Goal: Task Accomplishment & Management: Manage account settings

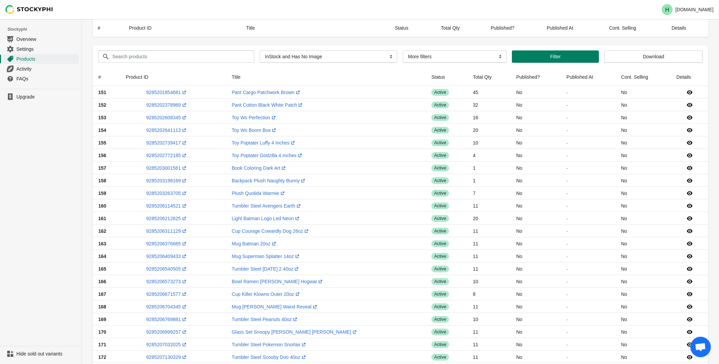
select select "instock_has_no_image"
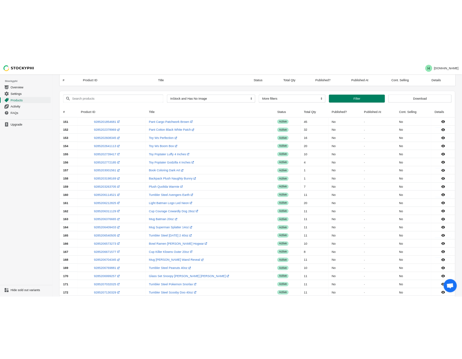
scroll to position [404, 0]
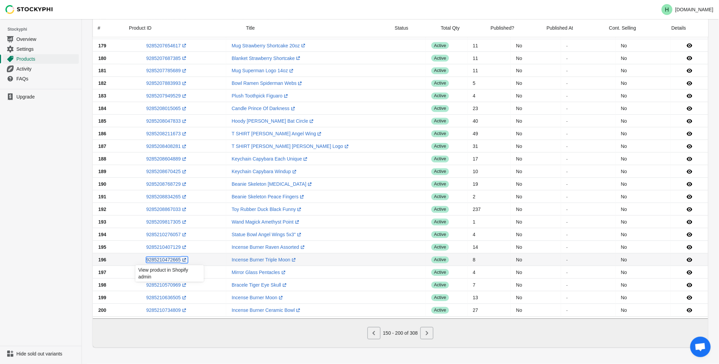
click at [171, 258] on link "9285210472665 (opens a new window)" at bounding box center [166, 259] width 41 height 5
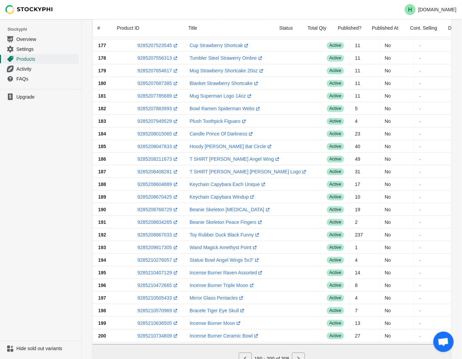
scroll to position [410, 0]
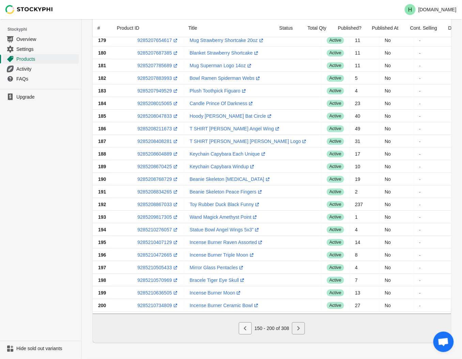
click at [247, 328] on icon "Previous" at bounding box center [245, 328] width 7 height 7
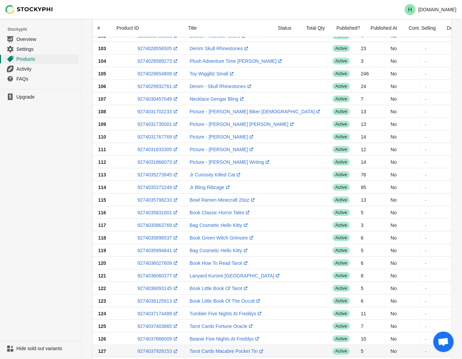
scroll to position [69, 0]
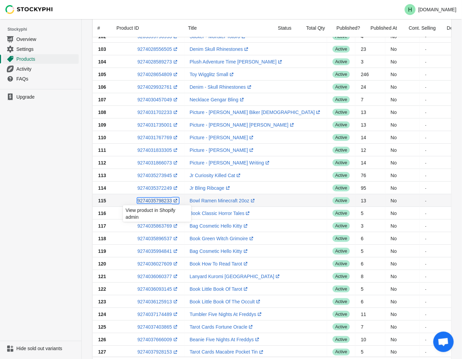
click at [154, 201] on link "9274035798233 (opens a new window)" at bounding box center [157, 200] width 41 height 5
click at [50, 200] on ul "Upgrade" at bounding box center [41, 215] width 82 height 252
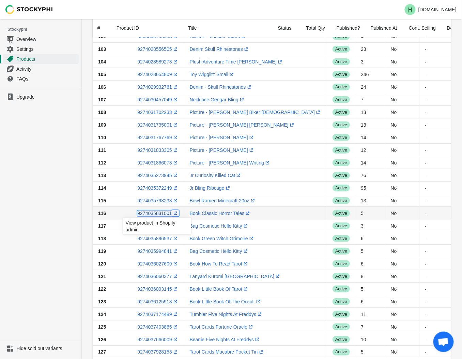
click at [150, 213] on link "9274035831001 (opens a new window)" at bounding box center [157, 212] width 41 height 5
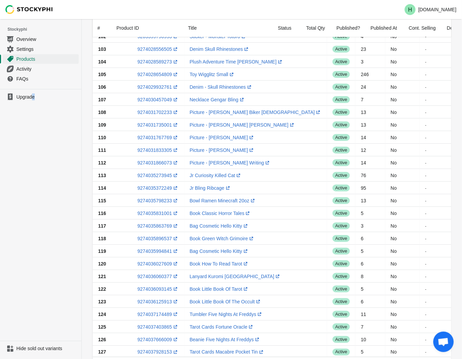
click at [35, 152] on ul "Upgrade" at bounding box center [41, 215] width 82 height 252
click at [154, 227] on link "9274035863769 (opens a new window)" at bounding box center [157, 225] width 41 height 5
click at [60, 251] on ul "Upgrade" at bounding box center [41, 215] width 82 height 252
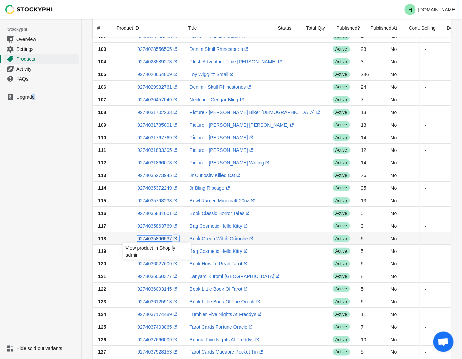
click at [154, 239] on link "9274035896537 (opens a new window)" at bounding box center [157, 238] width 41 height 5
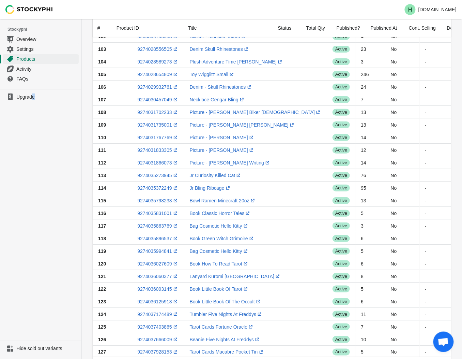
click at [65, 191] on ul "Upgrade" at bounding box center [41, 215] width 82 height 252
click at [152, 251] on link "9274035994841 (opens a new window)" at bounding box center [157, 250] width 41 height 5
click at [39, 212] on ul "Upgrade" at bounding box center [41, 215] width 82 height 252
click at [152, 264] on link "9274036027609 (opens a new window)" at bounding box center [157, 263] width 41 height 5
click at [6, 261] on ul "Upgrade" at bounding box center [41, 215] width 82 height 252
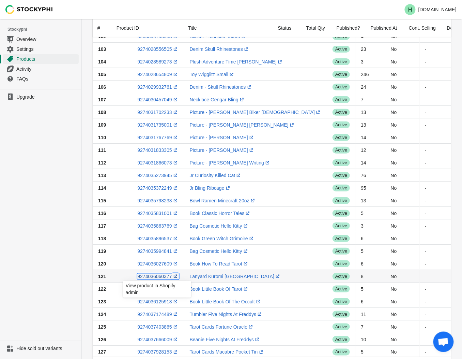
click at [153, 277] on link "9274036060377 (opens a new window)" at bounding box center [157, 275] width 41 height 5
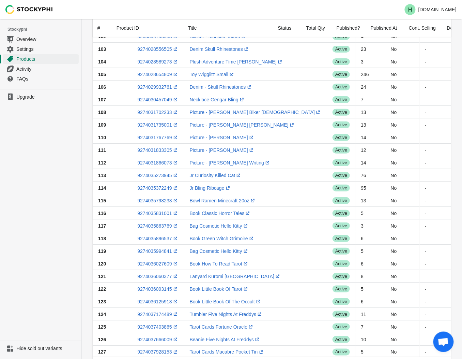
click at [50, 211] on ul "Upgrade" at bounding box center [41, 215] width 82 height 252
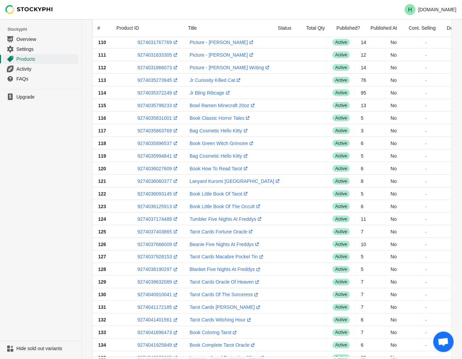
scroll to position [182, 0]
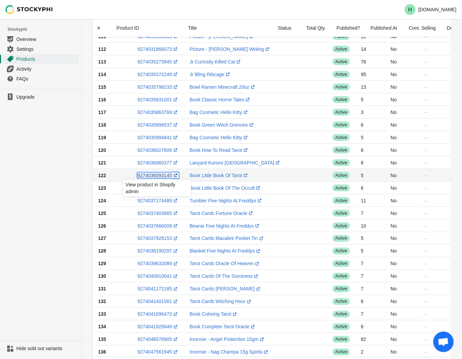
click at [154, 175] on link "9274036093145 (opens a new window)" at bounding box center [157, 175] width 41 height 5
click at [55, 189] on ul "Upgrade" at bounding box center [41, 215] width 82 height 252
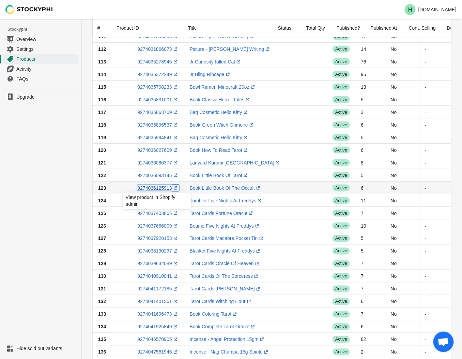
click at [152, 189] on link "9274036125913 (opens a new window)" at bounding box center [157, 187] width 41 height 5
click at [46, 190] on ul "Upgrade" at bounding box center [41, 215] width 82 height 252
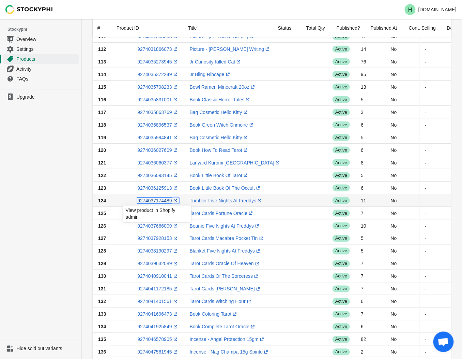
click at [151, 201] on link "9274037174489 (opens a new window)" at bounding box center [157, 200] width 41 height 5
click at [54, 178] on ul "Upgrade" at bounding box center [41, 215] width 82 height 252
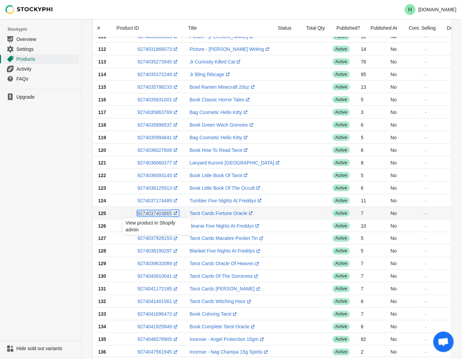
click at [154, 215] on link "9274037403865 (opens a new window)" at bounding box center [157, 212] width 41 height 5
click at [64, 222] on ul "Upgrade" at bounding box center [41, 215] width 82 height 252
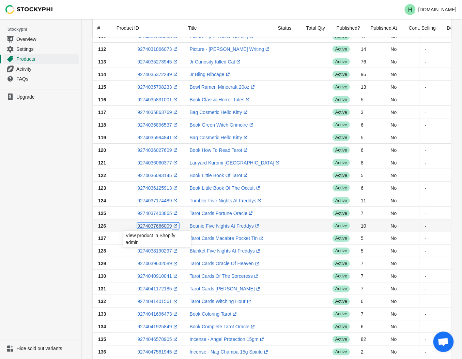
click at [152, 227] on link "9274037666009 (opens a new window)" at bounding box center [157, 225] width 41 height 5
drag, startPoint x: 77, startPoint y: 248, endPoint x: 72, endPoint y: 247, distance: 5.2
click at [75, 248] on ul "Upgrade" at bounding box center [41, 215] width 82 height 252
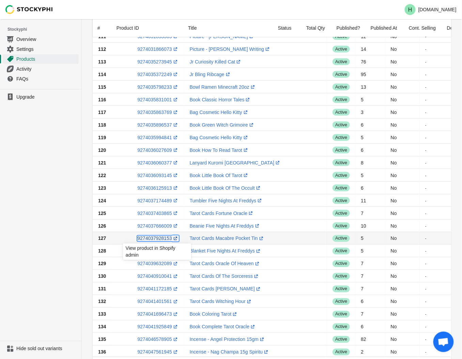
click at [153, 240] on link "9274037928153 (opens a new window)" at bounding box center [157, 238] width 41 height 5
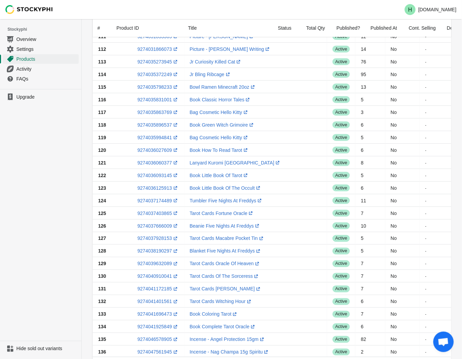
click at [38, 226] on ul "Upgrade" at bounding box center [41, 215] width 82 height 252
click at [159, 252] on link "9274038190297 (opens a new window)" at bounding box center [157, 250] width 41 height 5
click at [61, 240] on ul "Upgrade" at bounding box center [41, 215] width 82 height 252
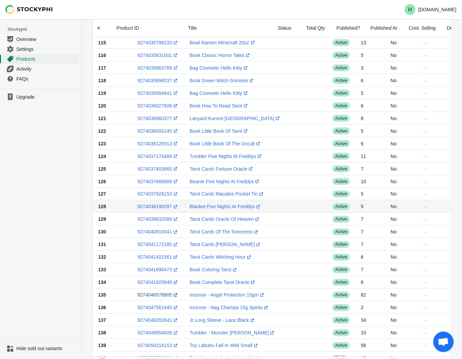
scroll to position [296, 0]
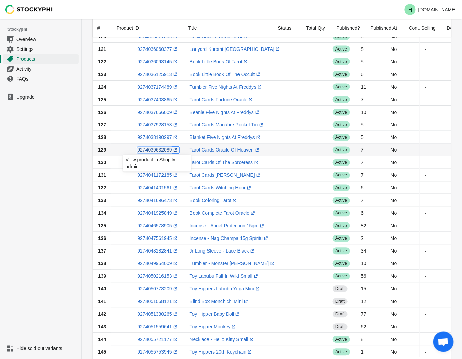
click at [152, 150] on link "9274039632089 (opens a new window)" at bounding box center [157, 149] width 41 height 5
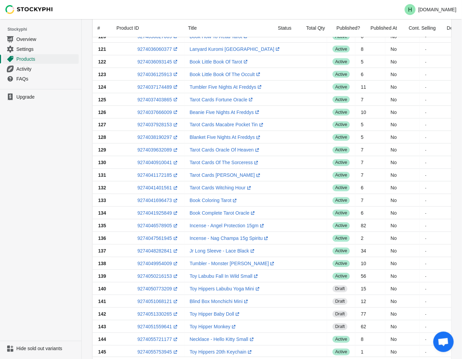
click at [55, 189] on ul "Upgrade" at bounding box center [41, 215] width 82 height 252
click at [157, 163] on link "9274040910041 (opens a new window)" at bounding box center [157, 162] width 41 height 5
click at [156, 176] on link "9274041172185 (opens a new window)" at bounding box center [157, 175] width 41 height 5
click at [32, 200] on ul "Upgrade" at bounding box center [41, 215] width 82 height 252
click at [148, 188] on link "9274041401561 (opens a new window)" at bounding box center [157, 187] width 41 height 5
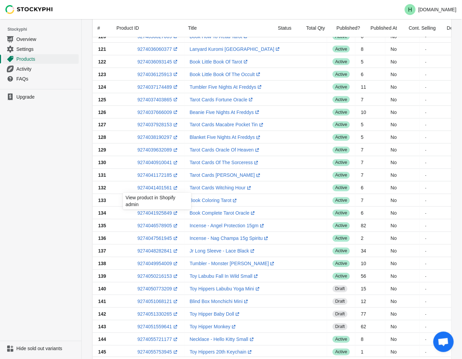
click at [46, 172] on ul "Upgrade" at bounding box center [41, 215] width 82 height 252
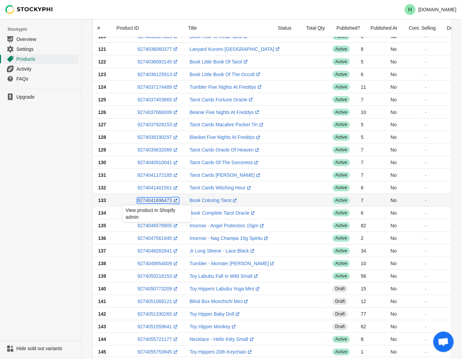
click at [154, 201] on link "9274041696473 (opens a new window)" at bounding box center [157, 200] width 41 height 5
click at [35, 206] on ul "Upgrade" at bounding box center [41, 215] width 82 height 252
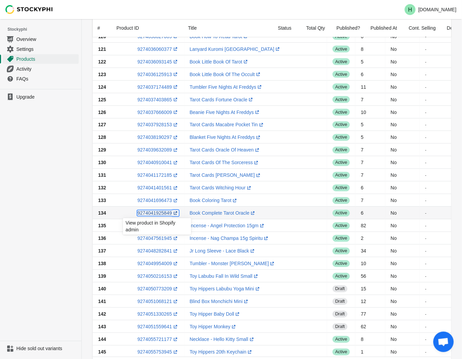
click at [151, 213] on link "9274041925849 (opens a new window)" at bounding box center [157, 212] width 41 height 5
drag, startPoint x: 49, startPoint y: 190, endPoint x: 50, endPoint y: 205, distance: 14.8
click at [49, 192] on ul "Upgrade" at bounding box center [41, 215] width 82 height 252
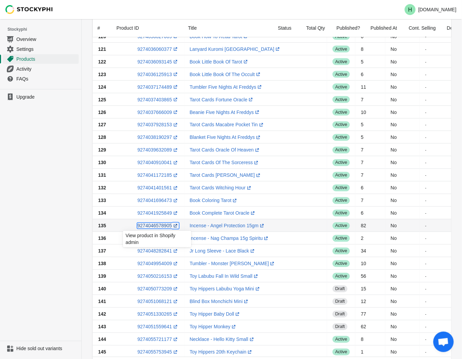
click at [153, 225] on link "9274046578905 (opens a new window)" at bounding box center [157, 225] width 41 height 5
click at [28, 208] on ul "Upgrade" at bounding box center [41, 215] width 82 height 252
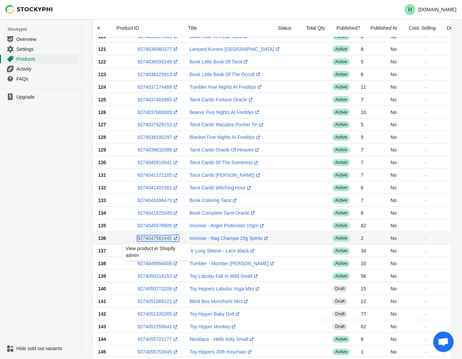
click at [152, 239] on link "9274047561945 (opens a new window)" at bounding box center [157, 238] width 41 height 5
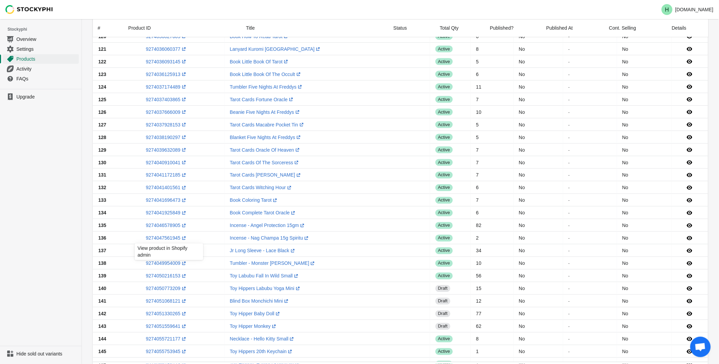
click at [33, 251] on ul "Upgrade" at bounding box center [41, 217] width 82 height 257
click at [163, 252] on link "9274048282841 (opens a new window)" at bounding box center [166, 250] width 41 height 5
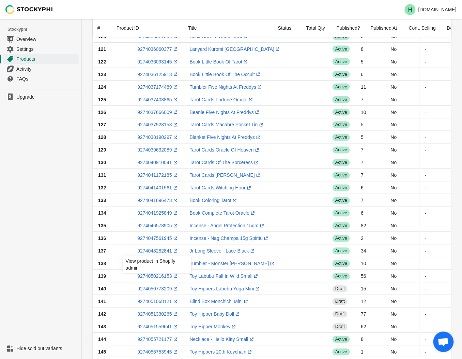
click at [35, 245] on ul "Upgrade" at bounding box center [41, 215] width 82 height 252
click at [156, 265] on link "9274049954009 (opens a new window)" at bounding box center [157, 263] width 41 height 5
click at [54, 234] on ul "Upgrade" at bounding box center [41, 215] width 82 height 252
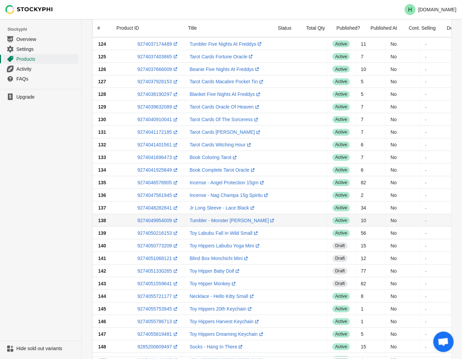
scroll to position [372, 0]
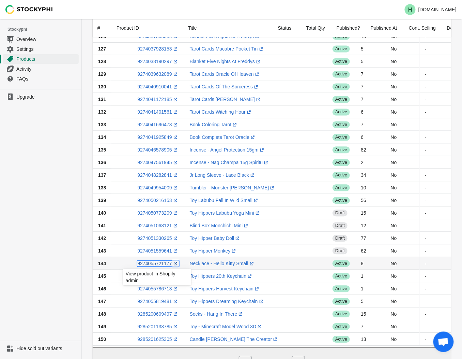
click at [153, 264] on link "9274055721177 (opens a new window)" at bounding box center [157, 263] width 41 height 5
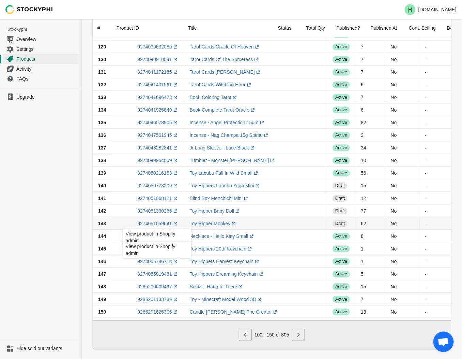
scroll to position [410, 0]
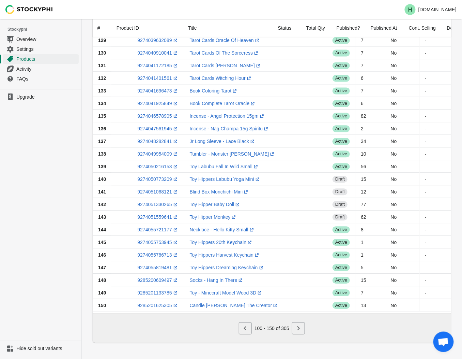
click at [41, 232] on ul "Upgrade" at bounding box center [41, 215] width 82 height 252
click at [152, 278] on link "9285200609497 (opens a new window)" at bounding box center [157, 279] width 41 height 5
click at [66, 220] on ul "Upgrade" at bounding box center [41, 215] width 82 height 252
click at [151, 290] on link "9285201133785 (opens a new window)" at bounding box center [157, 292] width 41 height 5
click at [36, 203] on ul "Upgrade" at bounding box center [41, 215] width 82 height 252
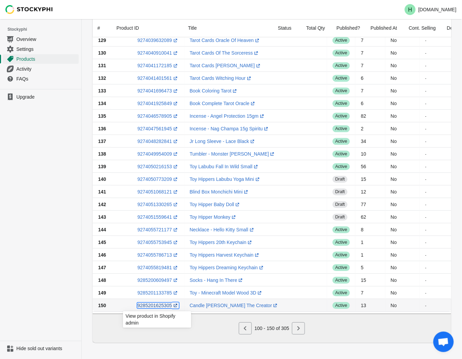
click at [151, 302] on link "9285201625305 (opens a new window)" at bounding box center [157, 304] width 41 height 5
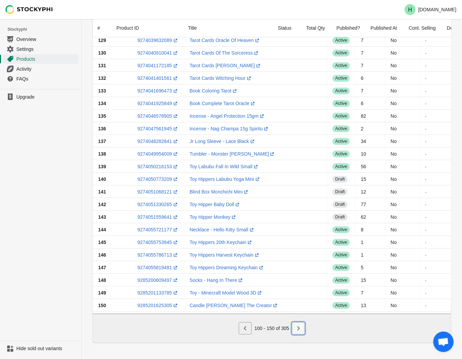
click at [300, 328] on icon "Next" at bounding box center [298, 328] width 7 height 7
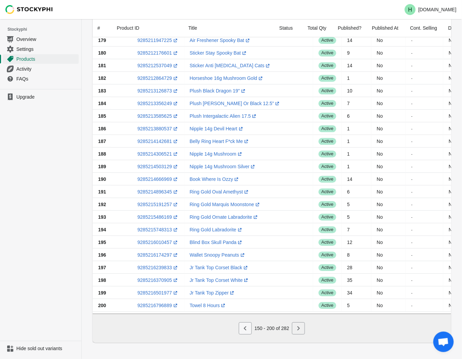
click at [244, 330] on icon "Previous" at bounding box center [245, 328] width 7 height 7
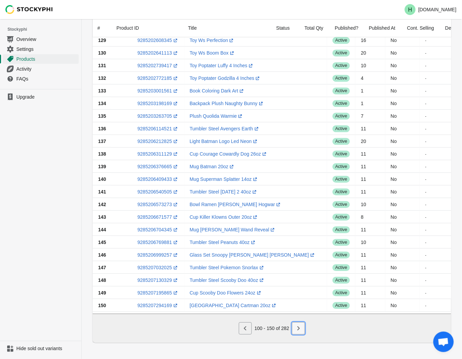
click at [300, 329] on icon "Next" at bounding box center [298, 328] width 7 height 7
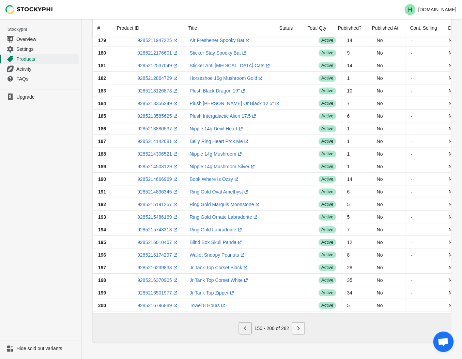
click at [299, 329] on icon "Next" at bounding box center [298, 328] width 7 height 7
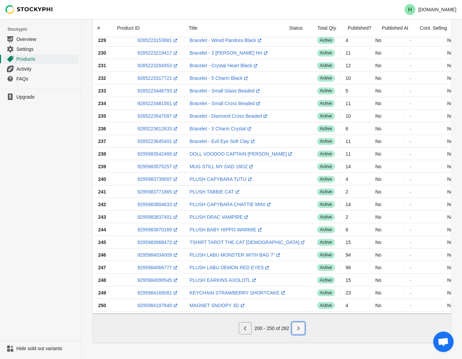
click at [299, 326] on icon "Next" at bounding box center [298, 328] width 7 height 7
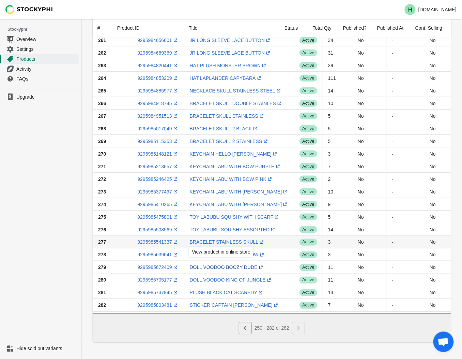
scroll to position [182, 0]
click at [246, 326] on icon "Previous" at bounding box center [245, 328] width 7 height 7
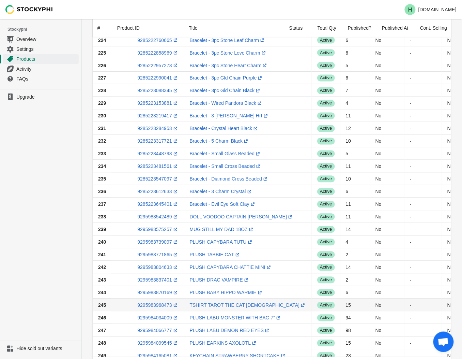
scroll to position [410, 0]
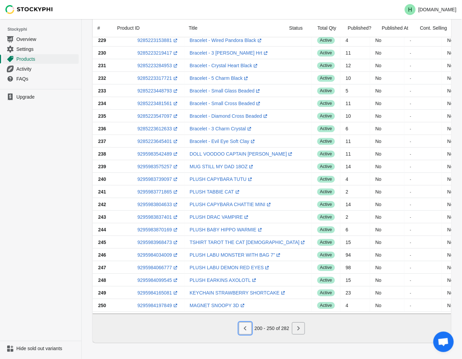
click at [247, 329] on icon "Previous" at bounding box center [245, 328] width 7 height 7
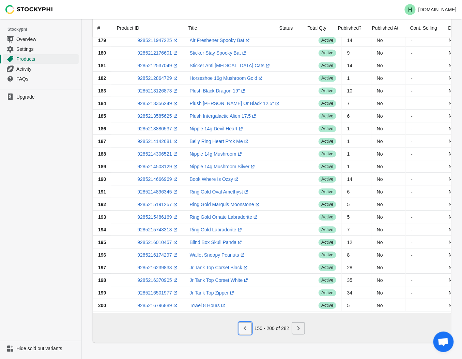
click at [246, 326] on icon "Previous" at bounding box center [245, 328] width 2 height 4
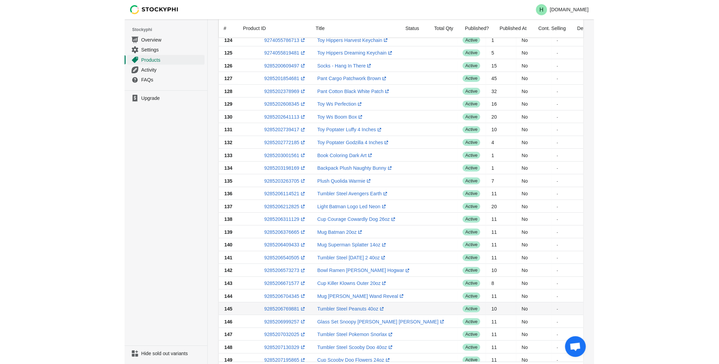
scroll to position [334, 0]
